Goal: Task Accomplishment & Management: Complete application form

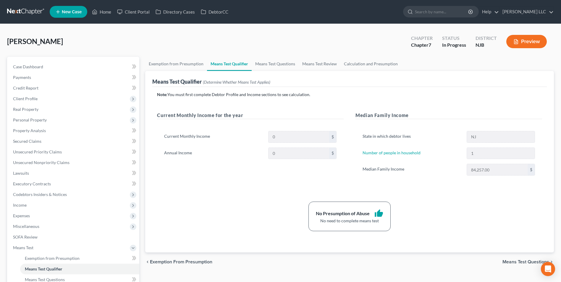
click at [20, 13] on link at bounding box center [26, 12] width 38 height 11
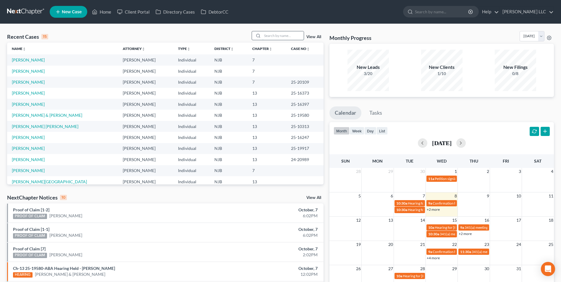
click at [269, 35] on input "search" at bounding box center [282, 35] width 41 height 9
type input "lad"
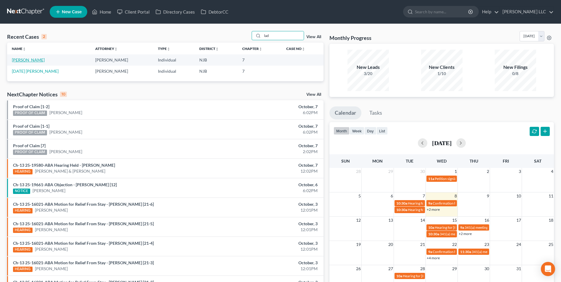
click at [31, 60] on link "[PERSON_NAME]" at bounding box center [28, 59] width 33 height 5
select select "0"
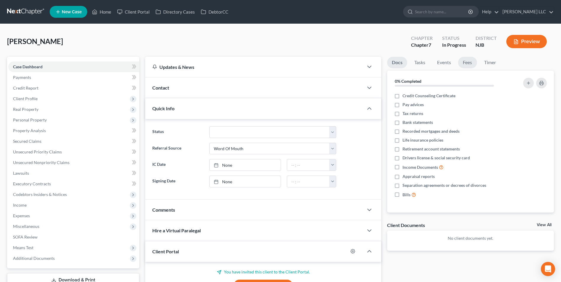
click at [466, 61] on link "Fees" at bounding box center [467, 63] width 19 height 12
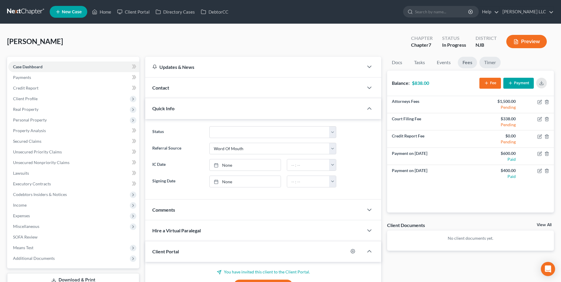
click at [492, 65] on link "Timer" at bounding box center [490, 63] width 21 height 12
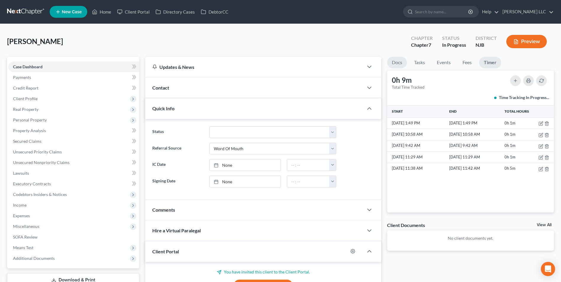
click at [399, 64] on link "Docs" at bounding box center [397, 63] width 20 height 12
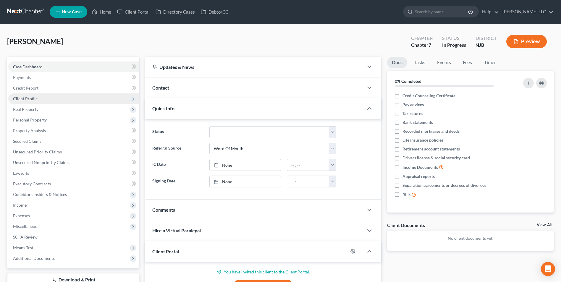
click at [39, 99] on span "Client Profile" at bounding box center [73, 98] width 131 height 11
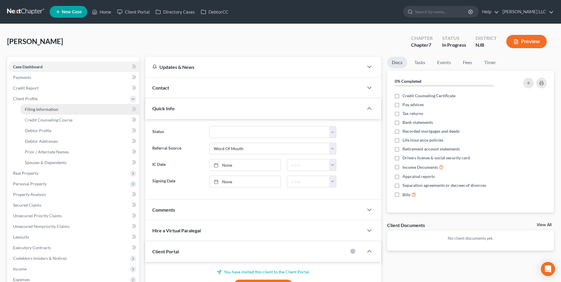
click at [37, 111] on span "Filing Information" at bounding box center [41, 109] width 33 height 5
select select "1"
select select "0"
select select "33"
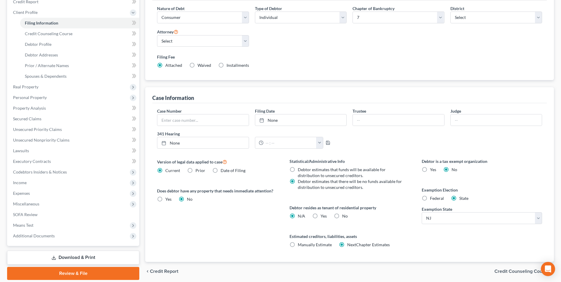
scroll to position [89, 0]
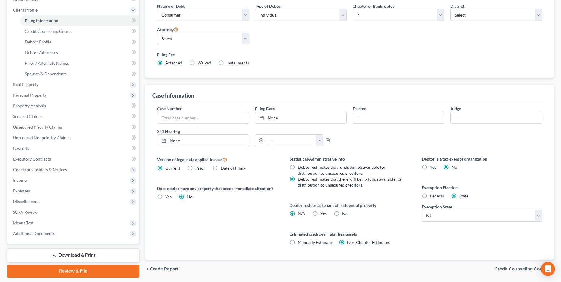
click at [430, 198] on label "Federal" at bounding box center [437, 196] width 14 height 6
click at [433, 197] on input "Federal" at bounding box center [435, 195] width 4 height 4
radio input "true"
radio input "false"
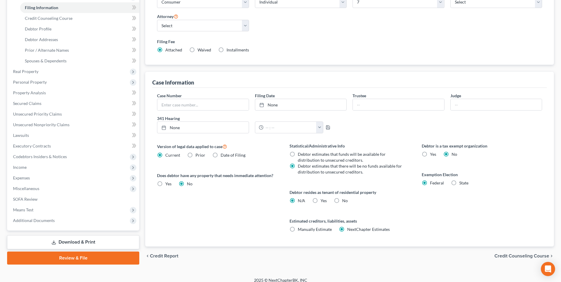
scroll to position [108, 0]
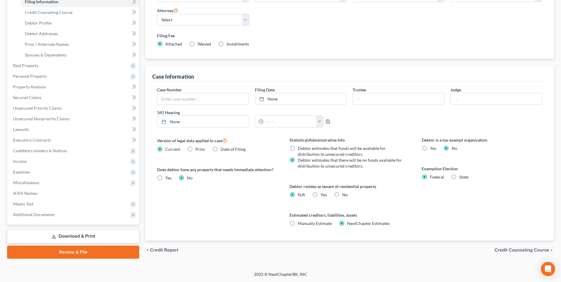
click at [321, 195] on label "Yes Yes" at bounding box center [324, 195] width 6 height 6
click at [323, 195] on input "Yes Yes" at bounding box center [325, 194] width 4 height 4
radio input "true"
radio input "false"
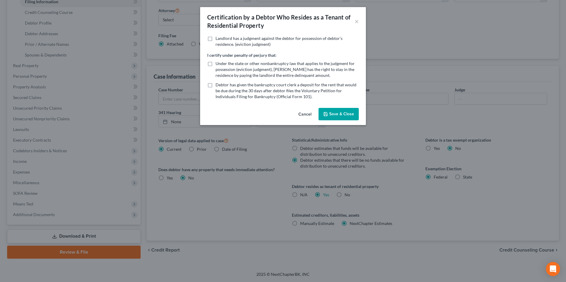
click at [335, 116] on button "Save & Close" at bounding box center [338, 114] width 40 height 12
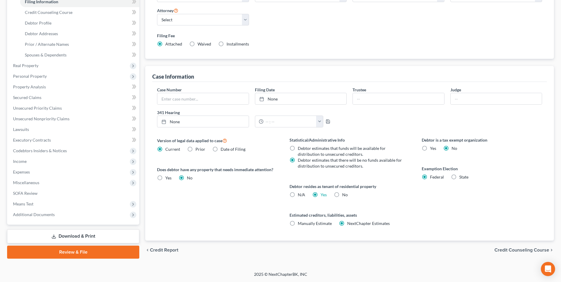
click at [521, 250] on span "Credit Counseling Course" at bounding box center [522, 250] width 55 height 5
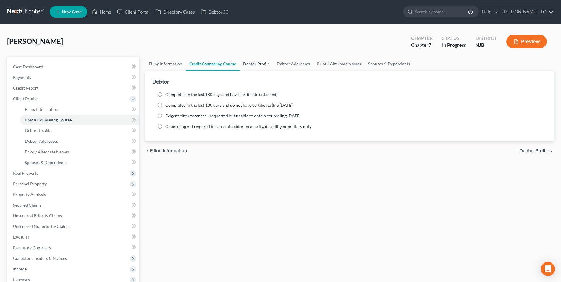
click at [255, 65] on link "Debtor Profile" at bounding box center [257, 64] width 34 height 14
select select "0"
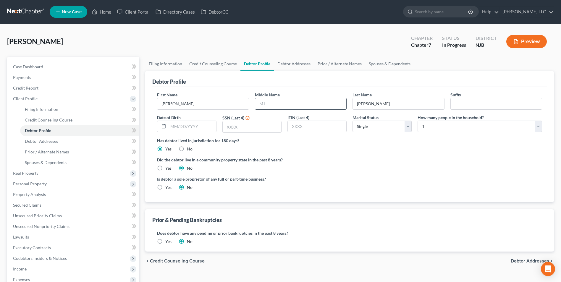
click at [282, 106] on input "text" at bounding box center [300, 103] width 91 height 11
type input "[PERSON_NAME]"
type input "8474"
click at [409, 128] on select "Select Single Married Separated Divorced Widowed" at bounding box center [382, 127] width 59 height 12
click at [475, 130] on select "Select 1 2 3 4 5 6 7 8 9 10 11 12 13 14 15 16 17 18 19 20" at bounding box center [480, 127] width 125 height 12
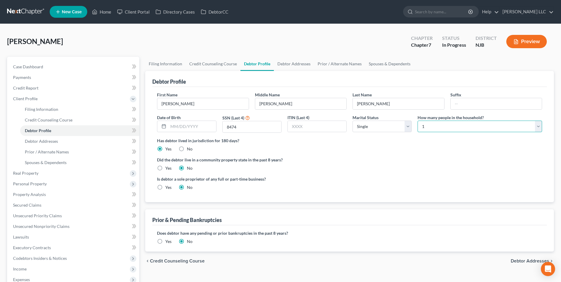
select select "2"
click at [418, 121] on select "Select 1 2 3 4 5 6 7 8 9 10 11 12 13 14 15 16 17 18 19 20" at bounding box center [480, 127] width 125 height 12
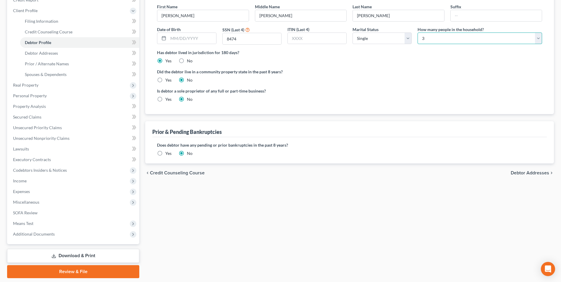
scroll to position [89, 0]
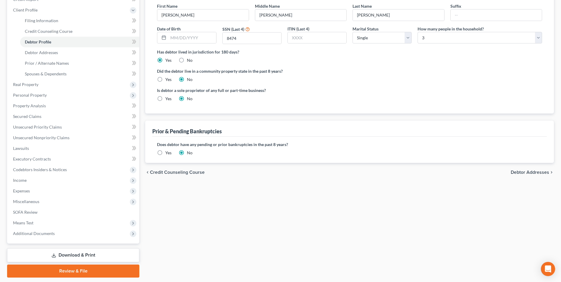
click at [520, 172] on span "Debtor Addresses" at bounding box center [530, 172] width 38 height 5
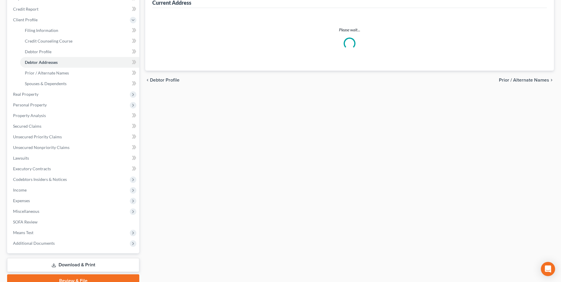
scroll to position [17, 0]
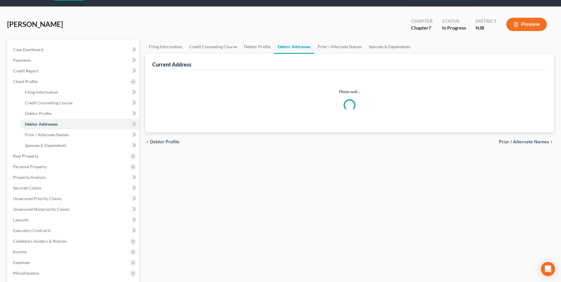
select select "0"
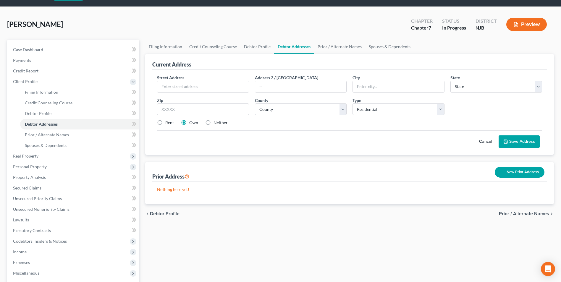
scroll to position [0, 0]
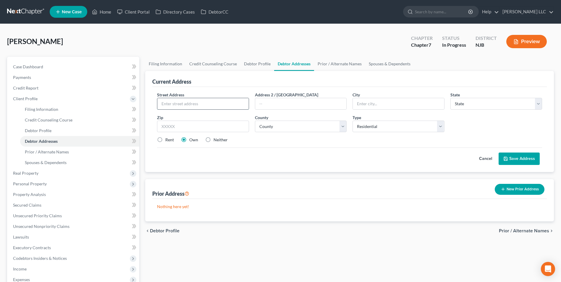
click at [196, 104] on input "text" at bounding box center [202, 103] width 91 height 11
click at [191, 102] on input "text" at bounding box center [202, 103] width 91 height 11
type input "[STREET_ADDRESS]"
type input "Apt B"
type input "08021"
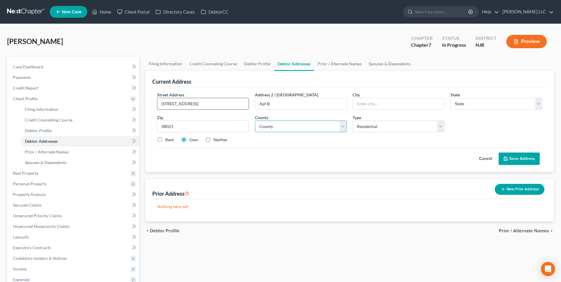
type input "Clementon"
select select "33"
click at [323, 127] on select "County [GEOGRAPHIC_DATA] [GEOGRAPHIC_DATA] [GEOGRAPHIC_DATA] [GEOGRAPHIC_DATA] …" at bounding box center [301, 127] width 92 height 12
select select "3"
click at [255, 121] on select "County [GEOGRAPHIC_DATA] [GEOGRAPHIC_DATA] [GEOGRAPHIC_DATA] [GEOGRAPHIC_DATA] …" at bounding box center [301, 127] width 92 height 12
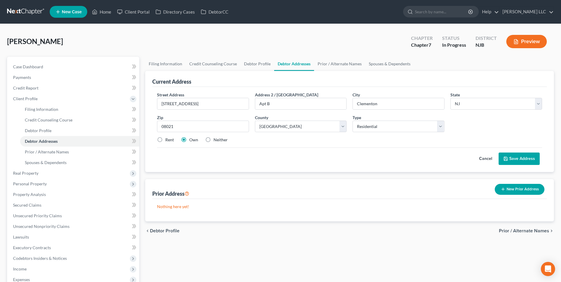
click at [165, 141] on label "Rent" at bounding box center [169, 140] width 9 height 6
click at [168, 141] on input "Rent" at bounding box center [170, 139] width 4 height 4
radio input "true"
click at [515, 158] on button "Save Address" at bounding box center [519, 159] width 41 height 12
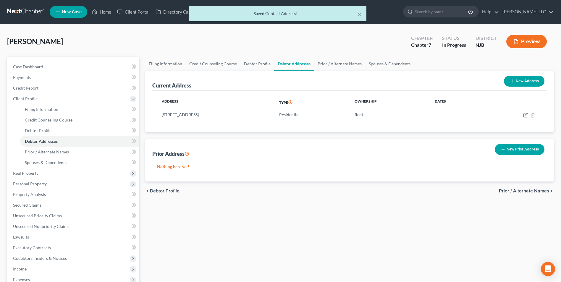
click at [534, 189] on span "Prior / Alternate Names" at bounding box center [524, 191] width 50 height 5
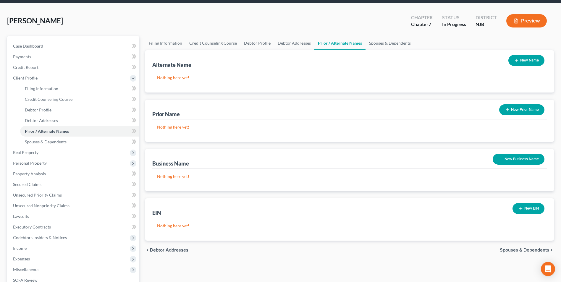
scroll to position [30, 0]
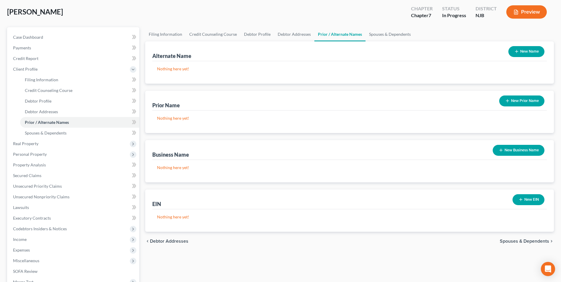
click at [529, 241] on span "Spouses & Dependents" at bounding box center [524, 241] width 49 height 5
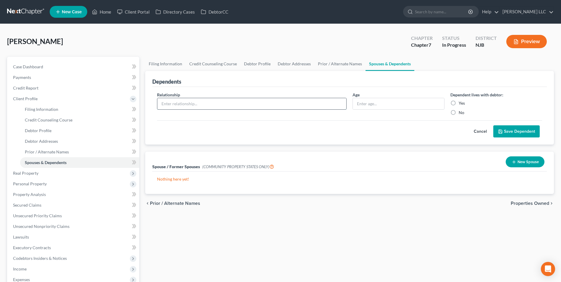
click at [230, 103] on input "text" at bounding box center [251, 103] width 189 height 11
type input "Son"
type input "9"
click at [459, 103] on label "Yes" at bounding box center [462, 103] width 6 height 6
click at [461, 103] on input "Yes" at bounding box center [463, 102] width 4 height 4
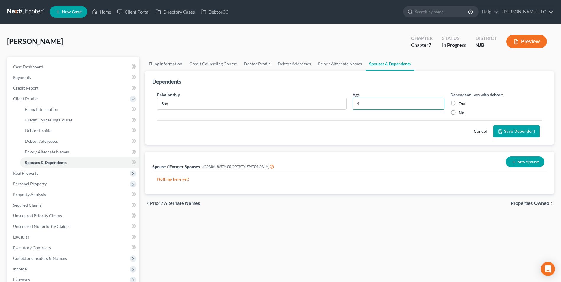
radio input "true"
click at [523, 132] on button "Save Dependent" at bounding box center [517, 131] width 46 height 12
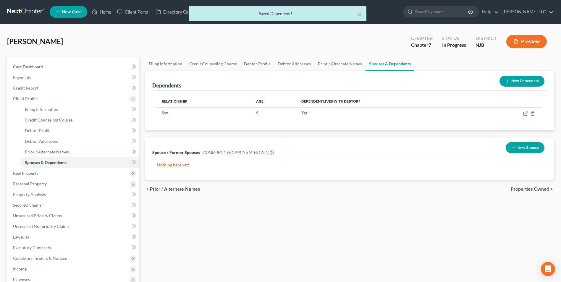
click at [510, 80] on button "New Dependent" at bounding box center [522, 81] width 45 height 11
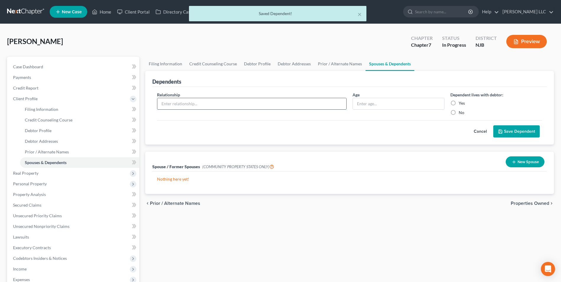
click at [232, 106] on input "text" at bounding box center [251, 103] width 189 height 11
type input "Son"
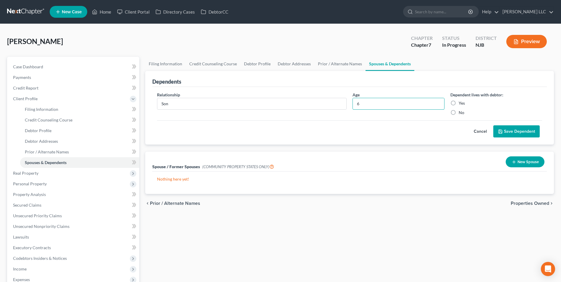
type input "6"
drag, startPoint x: 452, startPoint y: 104, endPoint x: 477, endPoint y: 108, distance: 25.5
click at [459, 104] on label "Yes" at bounding box center [462, 103] width 6 height 6
click at [461, 104] on input "Yes" at bounding box center [463, 102] width 4 height 4
radio input "true"
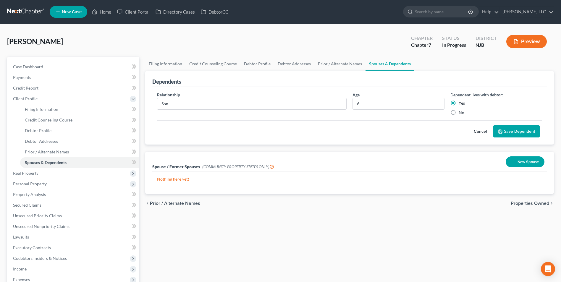
click at [515, 132] on button "Save Dependent" at bounding box center [517, 131] width 46 height 12
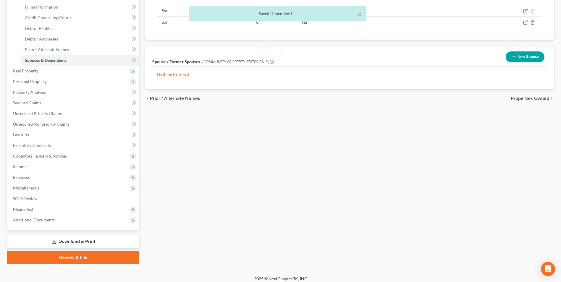
scroll to position [107, 0]
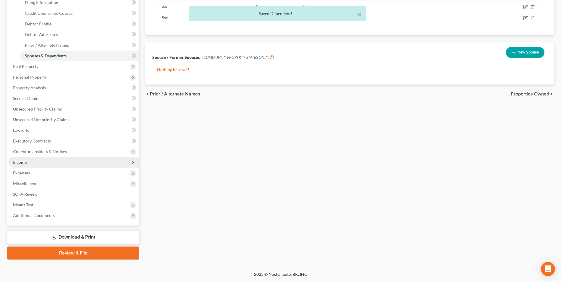
click at [28, 164] on span "Income" at bounding box center [73, 162] width 131 height 11
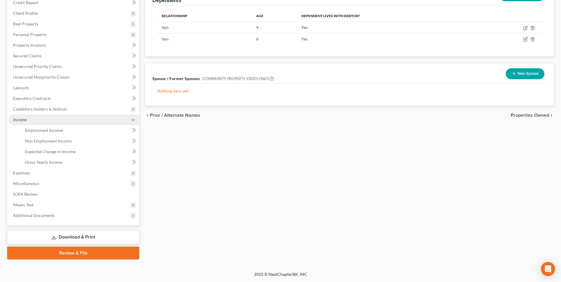
scroll to position [86, 0]
click at [35, 132] on span "Employment Income" at bounding box center [44, 130] width 38 height 5
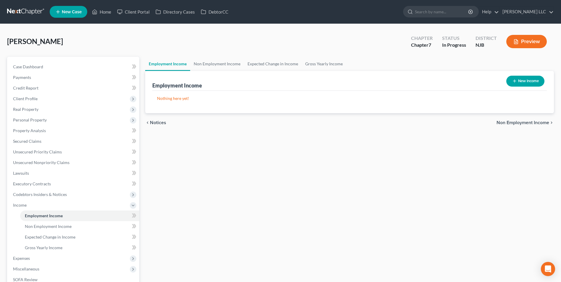
click at [516, 81] on icon "button" at bounding box center [514, 81] width 5 height 5
select select "0"
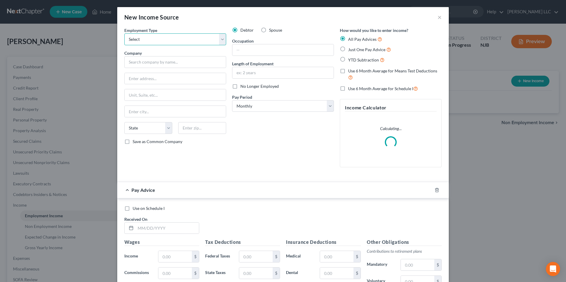
click at [180, 38] on select "Select Full or [DEMOGRAPHIC_DATA] Employment Self Employment" at bounding box center [175, 39] width 102 height 12
select select "0"
click at [124, 33] on select "Select Full or [DEMOGRAPHIC_DATA] Employment Self Employment" at bounding box center [175, 39] width 102 height 12
click at [149, 65] on input "text" at bounding box center [175, 62] width 102 height 12
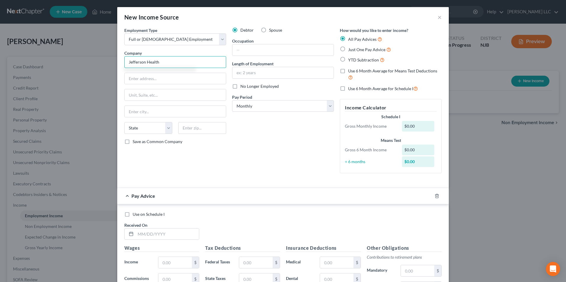
type input "Jefferson Health"
type input "[STREET_ADDRESS]"
type input "19106"
type input "[GEOGRAPHIC_DATA]"
select select "39"
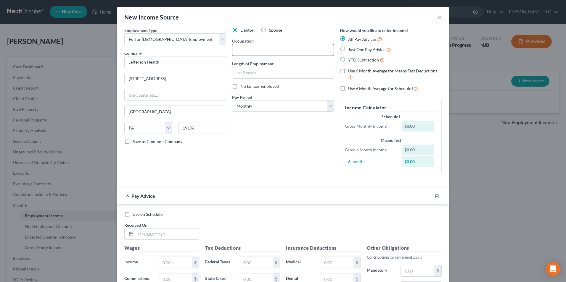
click at [257, 51] on input "text" at bounding box center [282, 49] width 101 height 11
type input "Administration Assistant"
click at [245, 75] on input "text" at bounding box center [282, 72] width 101 height 11
type input "15 years"
click at [270, 105] on select "Select Monthly Twice Monthly Every Other Week Weekly" at bounding box center [283, 106] width 102 height 12
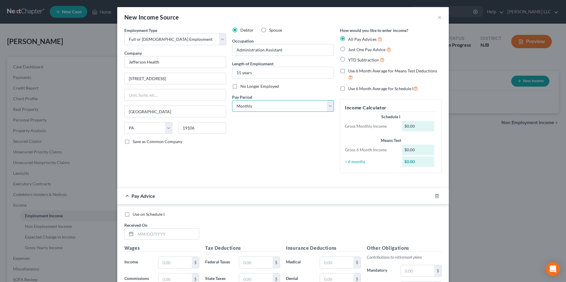
select select "2"
click at [232, 100] on select "Select Monthly Twice Monthly Every Other Week Weekly" at bounding box center [283, 106] width 102 height 12
click at [289, 149] on div "Debtor Spouse Occupation Administration Assistant Length of Employment 15 years…" at bounding box center [283, 102] width 108 height 151
click at [348, 51] on label "Just One Pay Advice" at bounding box center [369, 49] width 43 height 7
click at [350, 50] on input "Just One Pay Advice" at bounding box center [352, 48] width 4 height 4
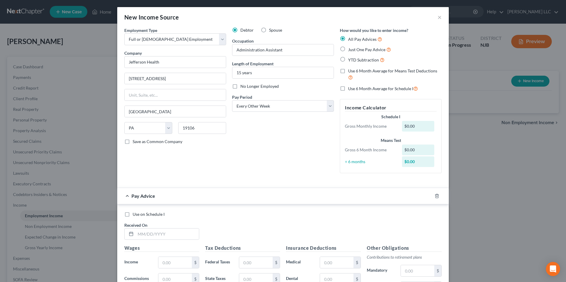
radio input "true"
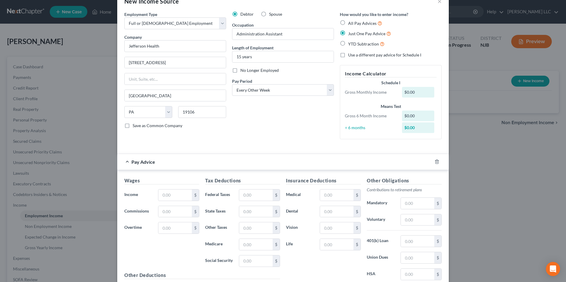
scroll to position [30, 0]
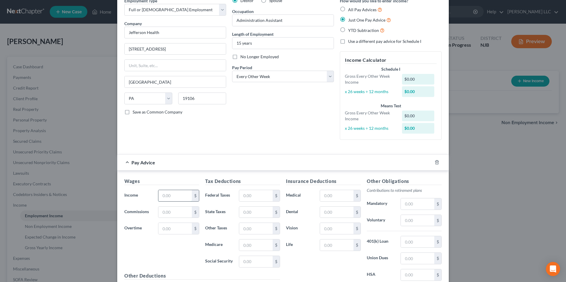
click at [169, 199] on input "text" at bounding box center [174, 195] width 33 height 11
type input "2,111.21"
type input "161.35"
type input "73.89"
type input "28.98"
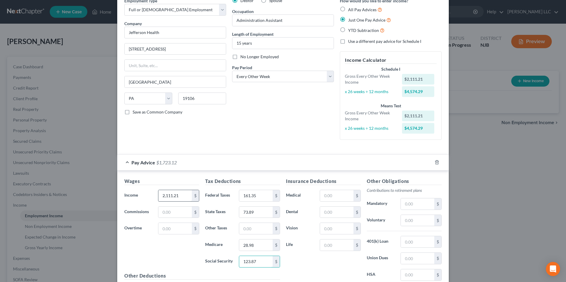
type input "123.87"
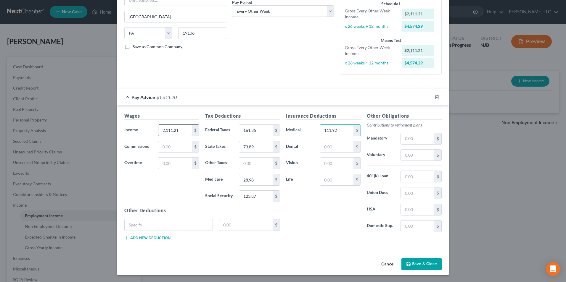
type input "111.92"
type input "9.92"
type input "6.12"
click at [409, 141] on input "text" at bounding box center [417, 138] width 33 height 11
type input "185.30"
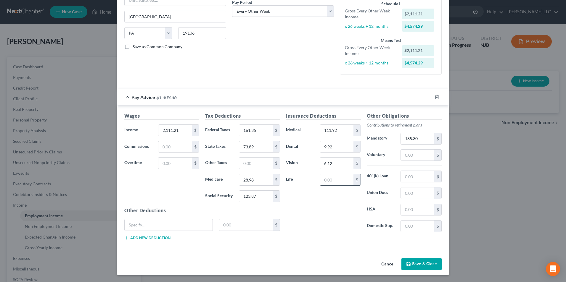
click at [327, 182] on input "text" at bounding box center [336, 179] width 33 height 11
type input "23.52"
click at [336, 164] on input "6.12" at bounding box center [336, 163] width 33 height 11
click at [422, 264] on button "Save & Close" at bounding box center [421, 264] width 40 height 12
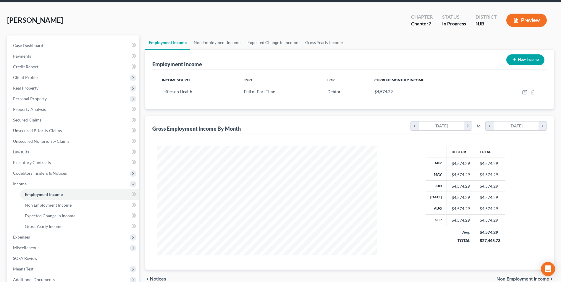
scroll to position [86, 0]
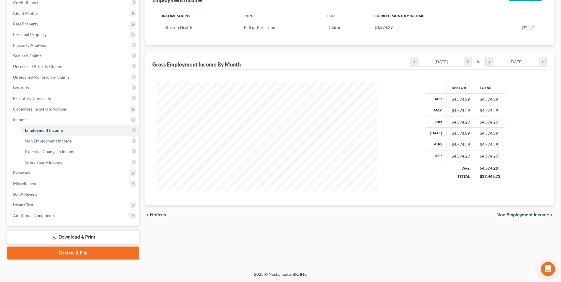
click at [512, 217] on span "Non Employment Income" at bounding box center [523, 215] width 53 height 5
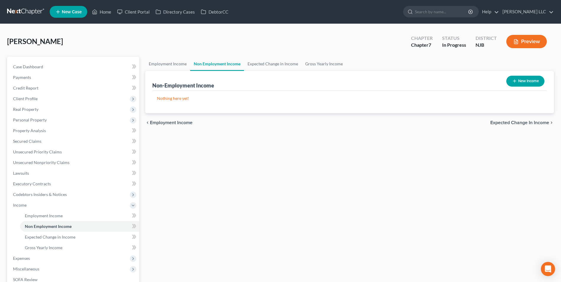
click at [512, 82] on icon "button" at bounding box center [514, 81] width 5 height 5
select select "0"
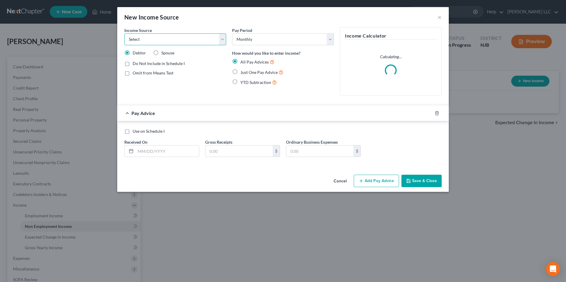
click at [139, 38] on select "Select Unemployment Disability (from employer) Pension Retirement Social Securi…" at bounding box center [175, 39] width 102 height 12
select select "7"
click at [124, 33] on select "Select Unemployment Disability (from employer) Pension Retirement Social Securi…" at bounding box center [175, 39] width 102 height 12
click at [240, 71] on label "Just One Pay Advice" at bounding box center [261, 72] width 43 height 7
click at [243, 71] on input "Just One Pay Advice" at bounding box center [245, 71] width 4 height 4
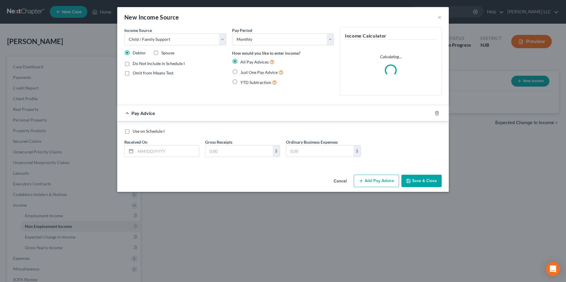
radio input "true"
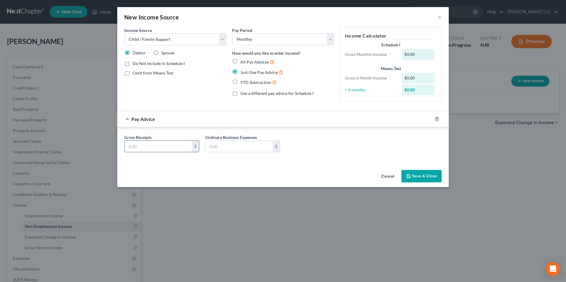
drag, startPoint x: 149, startPoint y: 146, endPoint x: 150, endPoint y: 143, distance: 3.0
click at [149, 146] on input "text" at bounding box center [158, 146] width 67 height 11
type input "500"
click at [422, 177] on button "Save & Close" at bounding box center [421, 176] width 40 height 12
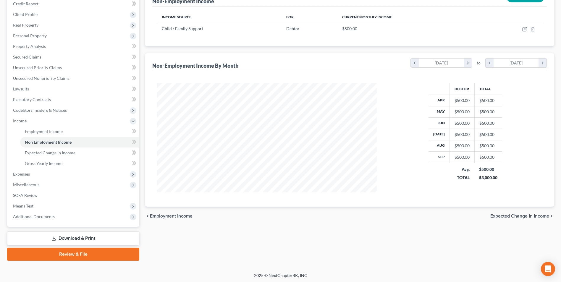
scroll to position [86, 0]
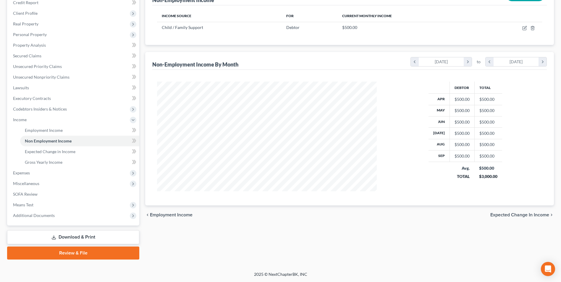
click at [525, 214] on span "Expected Change in Income" at bounding box center [520, 215] width 59 height 5
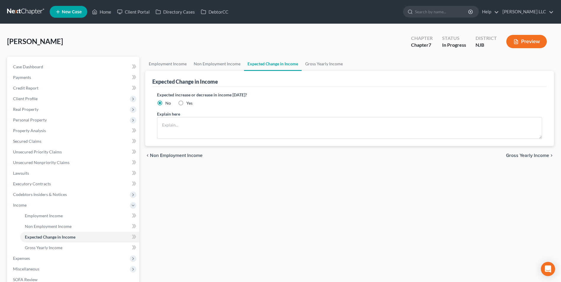
click at [524, 156] on span "Gross Yearly Income" at bounding box center [527, 155] width 43 height 5
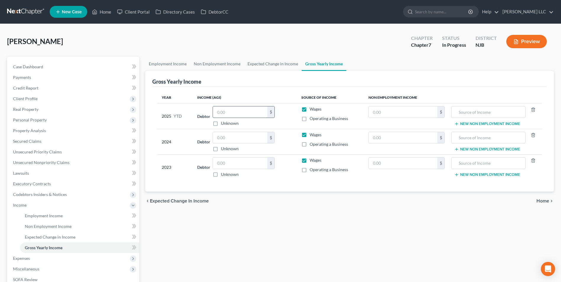
click at [233, 115] on input "text" at bounding box center [240, 112] width 54 height 11
type input "32,923"
click at [543, 200] on span "Home" at bounding box center [543, 201] width 13 height 5
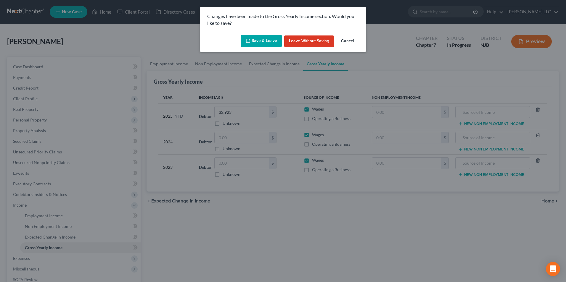
click at [256, 40] on button "Save & Leave" at bounding box center [261, 41] width 41 height 12
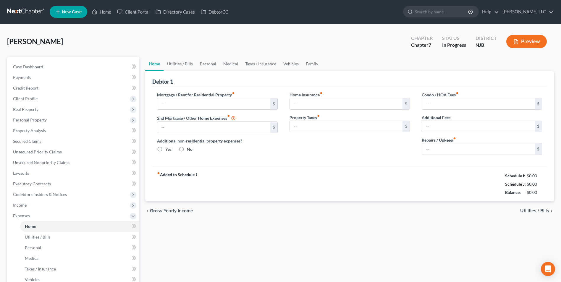
type input "0.00"
radio input "true"
type input "0.00"
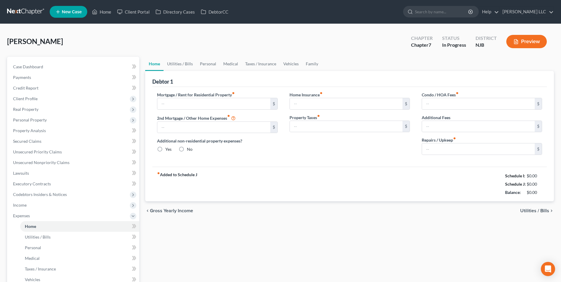
type input "0.00"
click at [168, 107] on input "text" at bounding box center [213, 103] width 113 height 11
click at [185, 107] on input "text" at bounding box center [213, 103] width 113 height 11
type input "1,400"
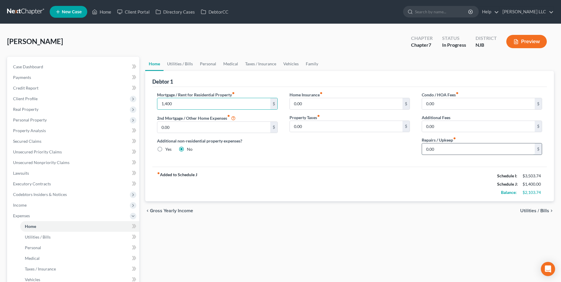
click at [424, 149] on input "0.00" at bounding box center [478, 148] width 113 height 11
type input "50"
drag, startPoint x: 351, startPoint y: 167, endPoint x: 388, endPoint y: 171, distance: 37.4
click at [352, 167] on div "fiber_manual_record Added to Schedule J Schedule I: $3,503.74 Schedule J: $1,45…" at bounding box center [349, 184] width 395 height 35
click at [543, 211] on span "Utilities / Bills" at bounding box center [534, 211] width 29 height 5
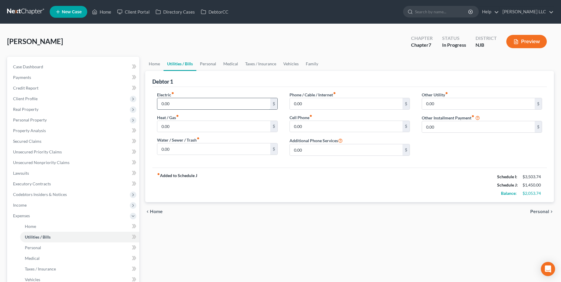
click at [162, 104] on input "0.00" at bounding box center [213, 103] width 113 height 11
type input "200"
click at [292, 103] on input "0.00" at bounding box center [346, 103] width 113 height 11
type input "100"
click at [239, 175] on div "fiber_manual_record Added to Schedule J Schedule I: $3,503.74 Schedule J: $1,75…" at bounding box center [349, 185] width 395 height 35
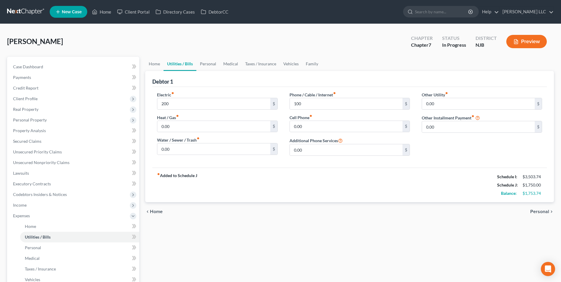
click at [535, 212] on span "Personal" at bounding box center [540, 211] width 19 height 5
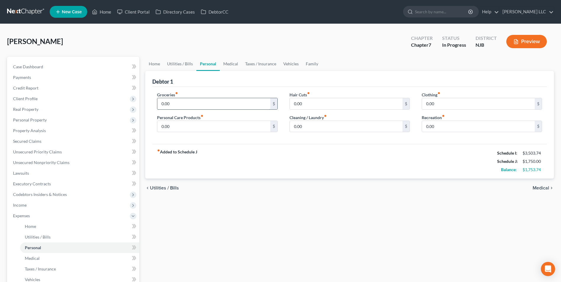
click at [161, 105] on input "0.00" at bounding box center [213, 103] width 113 height 11
type input "800"
click at [424, 104] on input "0.00" at bounding box center [478, 103] width 113 height 11
type input "200"
click at [161, 128] on input "0.00" at bounding box center [213, 126] width 113 height 11
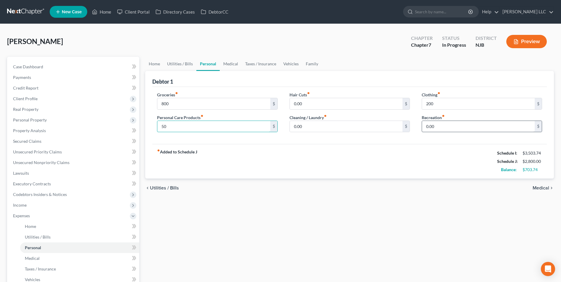
type input "50"
click at [426, 127] on input "0.00" at bounding box center [478, 126] width 113 height 11
type input "50"
drag, startPoint x: 347, startPoint y: 164, endPoint x: 354, endPoint y: 167, distance: 7.8
click at [347, 164] on div "fiber_manual_record Added to Schedule J Schedule I: $3,503.74 Schedule J: $2,85…" at bounding box center [349, 161] width 395 height 35
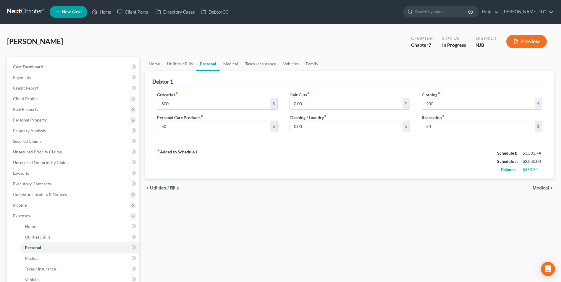
drag, startPoint x: 539, startPoint y: 189, endPoint x: 512, endPoint y: 186, distance: 26.9
click at [539, 189] on span "Medical" at bounding box center [541, 188] width 17 height 5
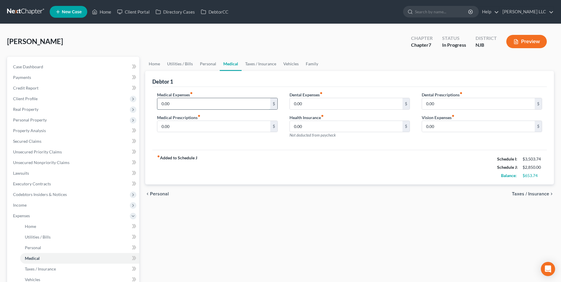
click at [161, 104] on input "0.00" at bounding box center [213, 103] width 113 height 11
type input "100"
drag, startPoint x: 299, startPoint y: 149, endPoint x: 317, endPoint y: 147, distance: 18.0
click at [299, 150] on div "Medical Expenses fiber_manual_record 100 $ Medical Prescriptions fiber_manual_r…" at bounding box center [349, 118] width 395 height 63
click at [531, 195] on span "Taxes / Insurance" at bounding box center [530, 194] width 37 height 5
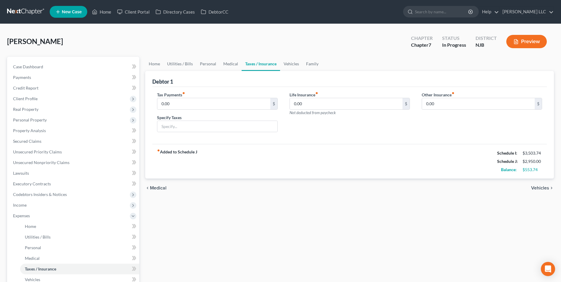
click at [538, 187] on span "Vehicles" at bounding box center [540, 188] width 18 height 5
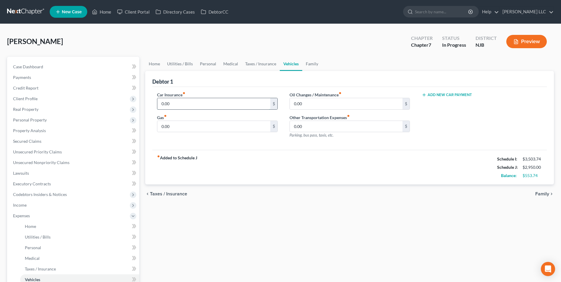
click at [160, 104] on input "0.00" at bounding box center [213, 103] width 113 height 11
type input "120"
click at [161, 127] on input "0.00" at bounding box center [213, 126] width 113 height 11
type input "200"
click at [274, 157] on div "fiber_manual_record Added to Schedule J Schedule I: $3,503.74 Schedule J: $3,27…" at bounding box center [349, 167] width 395 height 35
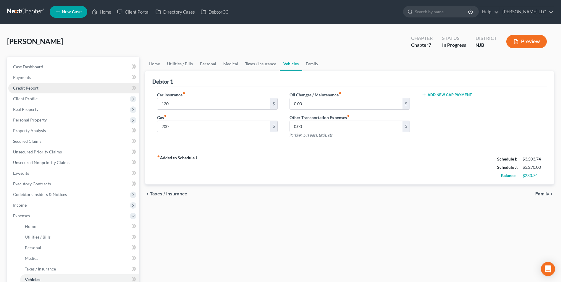
click at [26, 89] on span "Credit Report" at bounding box center [25, 88] width 25 height 5
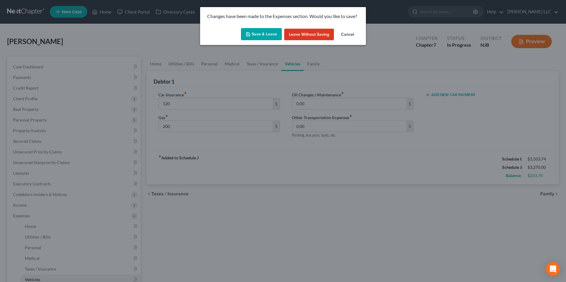
click at [266, 35] on button "Save & Leave" at bounding box center [261, 34] width 41 height 12
type input "120.00"
type input "200.00"
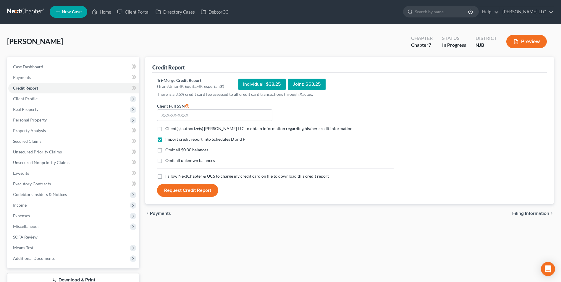
click at [165, 131] on label "Client(s) authorize(s) [PERSON_NAME] LLC to obtain information regarding his/he…" at bounding box center [259, 129] width 188 height 6
click at [168, 130] on input "Client(s) authorize(s) [PERSON_NAME] LLC to obtain information regarding his/he…" at bounding box center [170, 128] width 4 height 4
checkbox input "true"
click at [165, 150] on label "Omit all $0.00 balances" at bounding box center [186, 150] width 43 height 6
click at [168, 150] on input "Omit all $0.00 balances" at bounding box center [170, 149] width 4 height 4
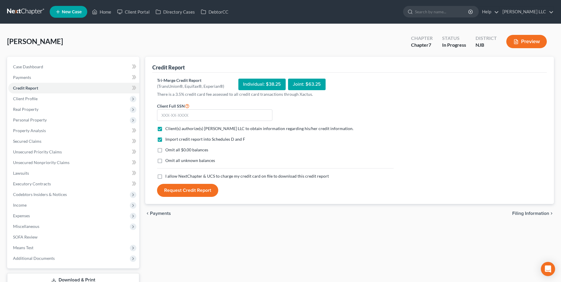
checkbox input "true"
click at [165, 177] on label "I allow NextChapter & UCS to charge my credit card on file to download this cre…" at bounding box center [247, 176] width 164 height 6
click at [168, 177] on input "I allow NextChapter & UCS to charge my credit card on file to download this cre…" at bounding box center [170, 175] width 4 height 4
checkbox input "true"
click at [212, 113] on input "text" at bounding box center [214, 115] width 115 height 12
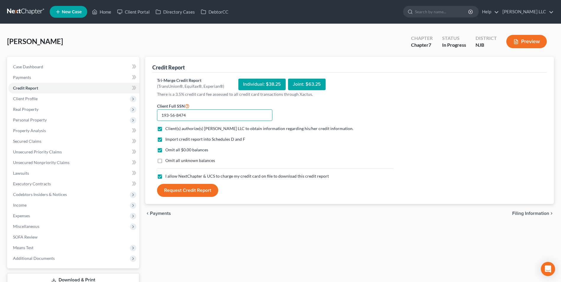
type input "193-56-8474"
click at [183, 191] on button "Request Credit Report" at bounding box center [187, 190] width 61 height 13
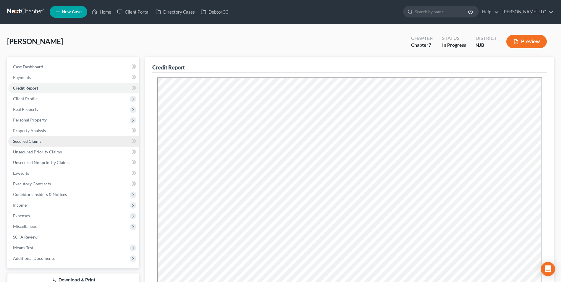
click at [41, 141] on span "Secured Claims" at bounding box center [27, 141] width 28 height 5
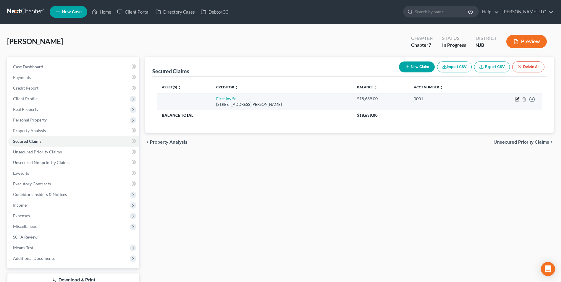
click at [519, 101] on icon "button" at bounding box center [517, 100] width 4 height 4
select select "10"
select select "0"
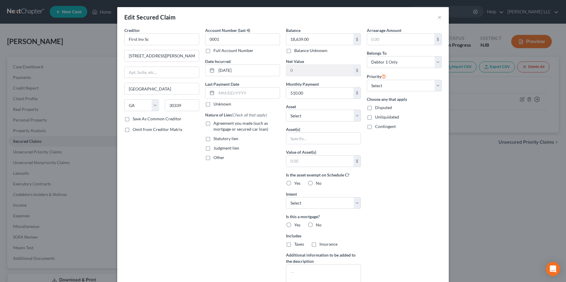
drag, startPoint x: 308, startPoint y: 225, endPoint x: 305, endPoint y: 232, distance: 8.0
click at [316, 225] on label "No" at bounding box center [319, 225] width 6 height 6
click at [318, 225] on input "No" at bounding box center [320, 224] width 4 height 4
radio input "true"
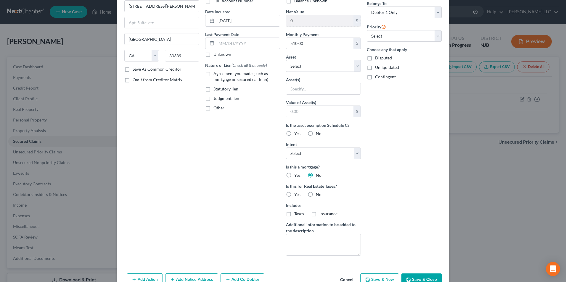
scroll to position [70, 0]
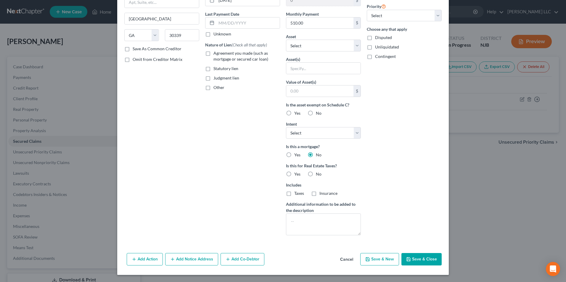
click at [419, 259] on button "Save & Close" at bounding box center [421, 259] width 40 height 12
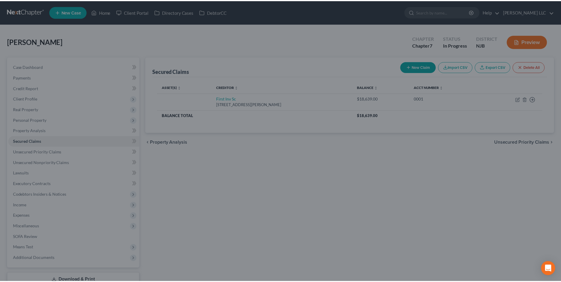
scroll to position [6, 0]
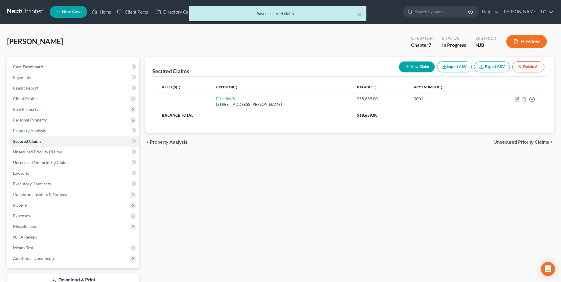
click at [525, 142] on span "Unsecured Priority Claims" at bounding box center [522, 142] width 56 height 5
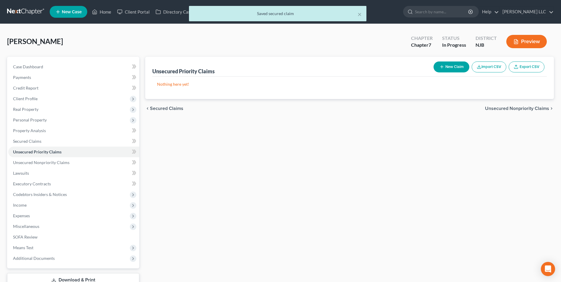
click at [519, 109] on span "Unsecured Nonpriority Claims" at bounding box center [517, 108] width 64 height 5
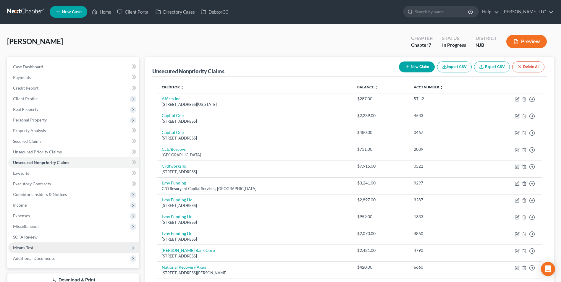
click at [40, 250] on span "Means Test" at bounding box center [73, 248] width 131 height 11
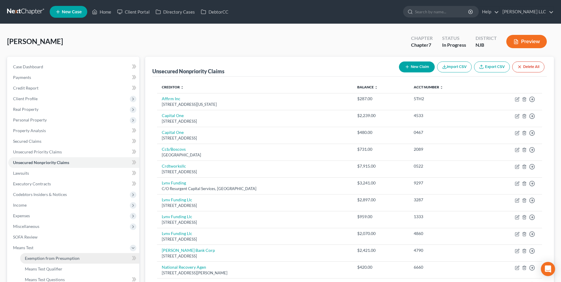
click at [52, 260] on span "Exemption from Presumption" at bounding box center [52, 258] width 55 height 5
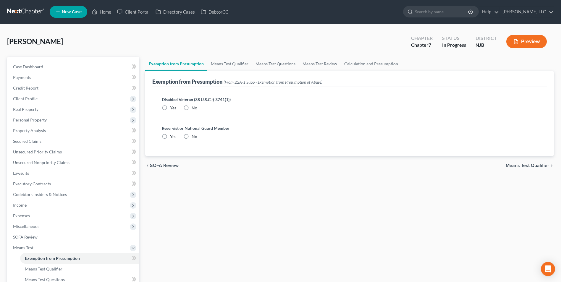
click at [192, 108] on label "No" at bounding box center [195, 108] width 6 height 6
click at [194, 108] on input "No" at bounding box center [196, 107] width 4 height 4
radio input "true"
click at [192, 137] on label "No" at bounding box center [195, 137] width 6 height 6
click at [194, 137] on input "No" at bounding box center [196, 136] width 4 height 4
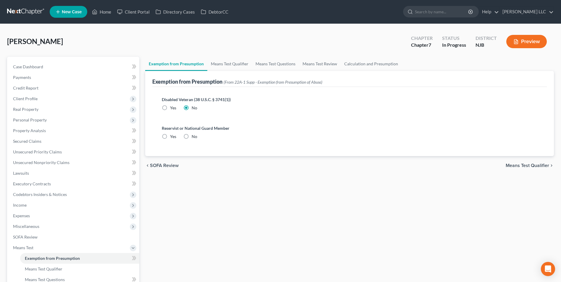
radio input "true"
click at [524, 167] on span "Means Test Qualifier" at bounding box center [527, 165] width 43 height 5
